Goal: Task Accomplishment & Management: Manage account settings

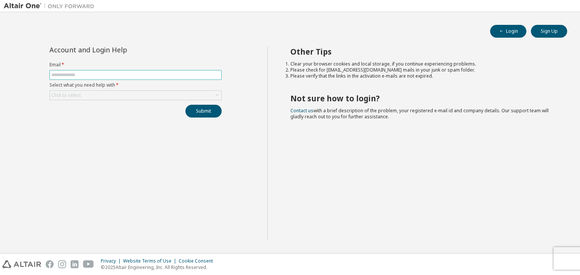
click at [140, 75] on input "text" at bounding box center [135, 75] width 168 height 6
type input "**********"
click at [135, 95] on div "Click to select" at bounding box center [135, 95] width 171 height 9
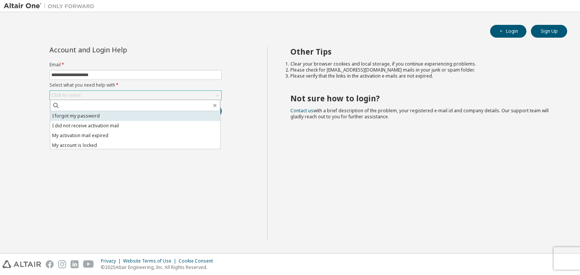
click at [133, 112] on li "I forgot my password" at bounding box center [135, 116] width 170 height 10
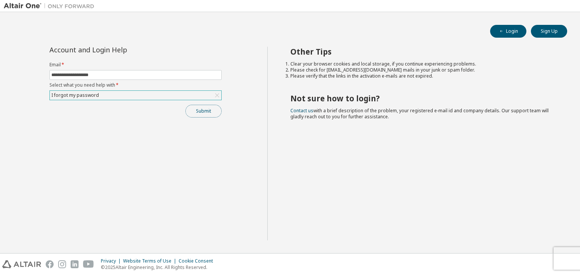
click at [193, 108] on button "Submit" at bounding box center [203, 111] width 36 height 13
click at [513, 34] on button "Login" at bounding box center [508, 31] width 36 height 13
